Goal: Task Accomplishment & Management: Use online tool/utility

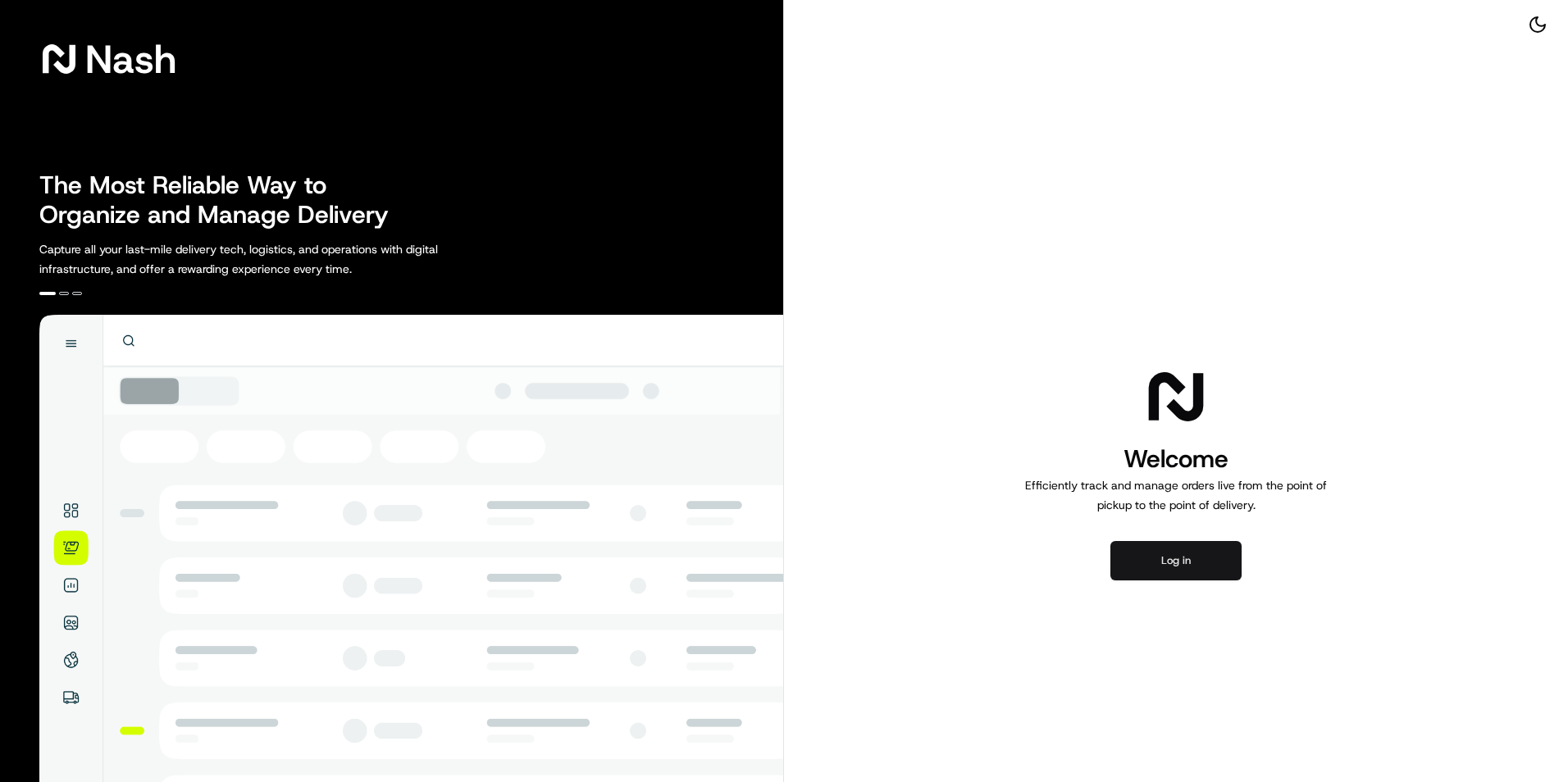
click at [1195, 560] on button "Log in" at bounding box center [1176, 561] width 131 height 40
